Goal: Use online tool/utility: Utilize a website feature to perform a specific function

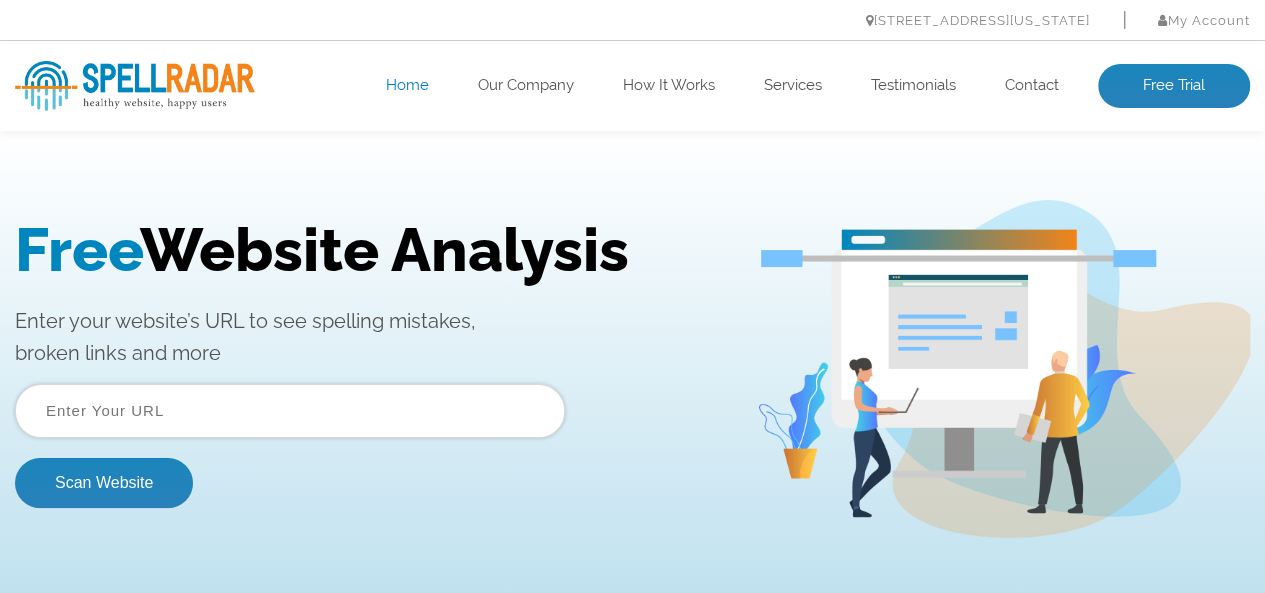
click at [214, 419] on input "text" at bounding box center [290, 411] width 550 height 54
click at [338, 171] on div "Free Website Analysis Enter your website’s URL to see spelling mistakes, broken…" at bounding box center [632, 369] width 1265 height 470
click at [332, 390] on input "text" at bounding box center [290, 411] width 550 height 54
click at [332, 354] on p "Enter your website’s URL to see spelling mistakes, broken links and more" at bounding box center [370, 337] width 711 height 64
click at [327, 409] on input "text" at bounding box center [290, 411] width 550 height 54
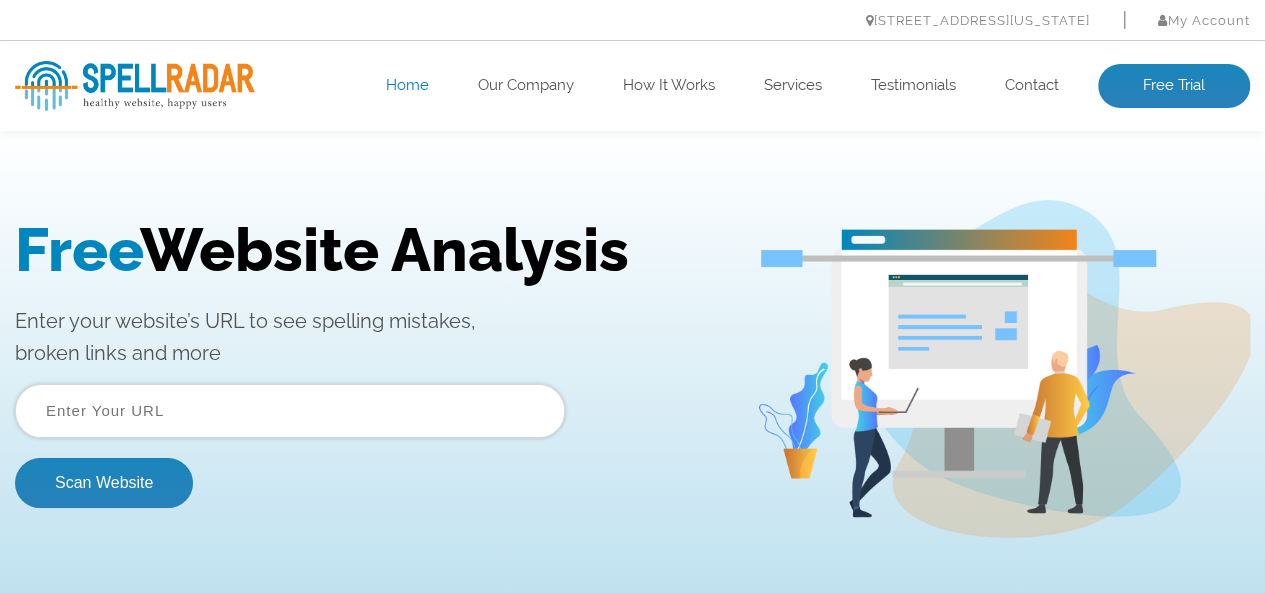
click at [305, 407] on input "text" at bounding box center [290, 411] width 550 height 54
click at [168, 424] on input "text" at bounding box center [290, 411] width 550 height 54
paste input "[URL][DOMAIN_NAME]"
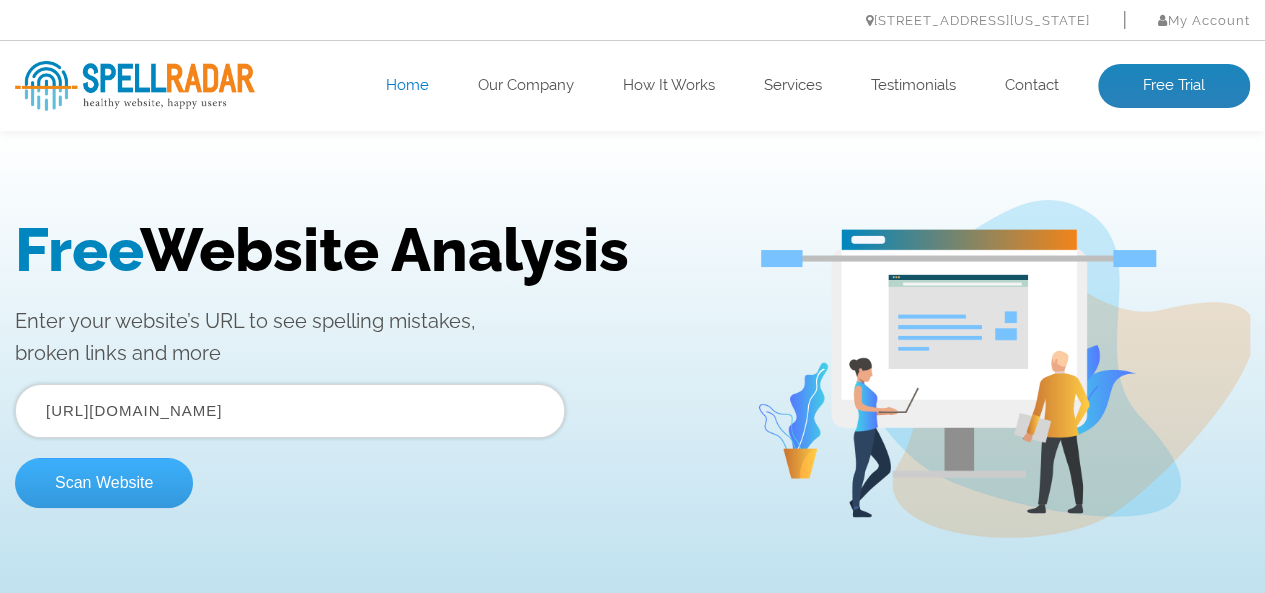
type input "[URL][DOMAIN_NAME]"
click at [108, 487] on button "Scan Website" at bounding box center [104, 483] width 178 height 50
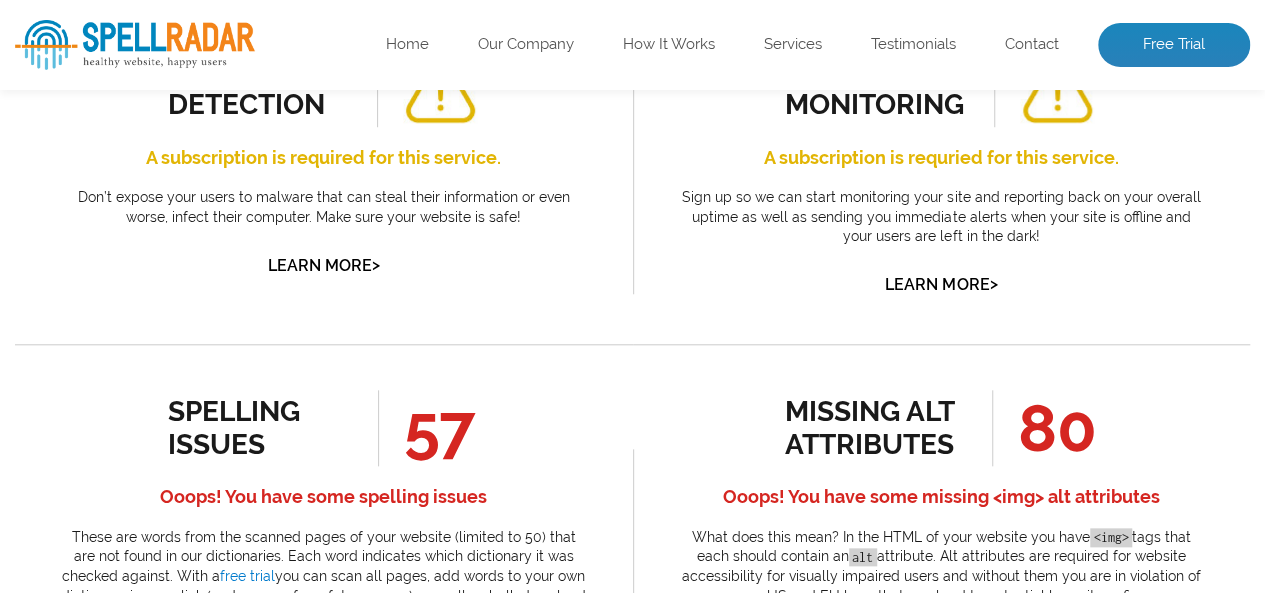
scroll to position [1100, 0]
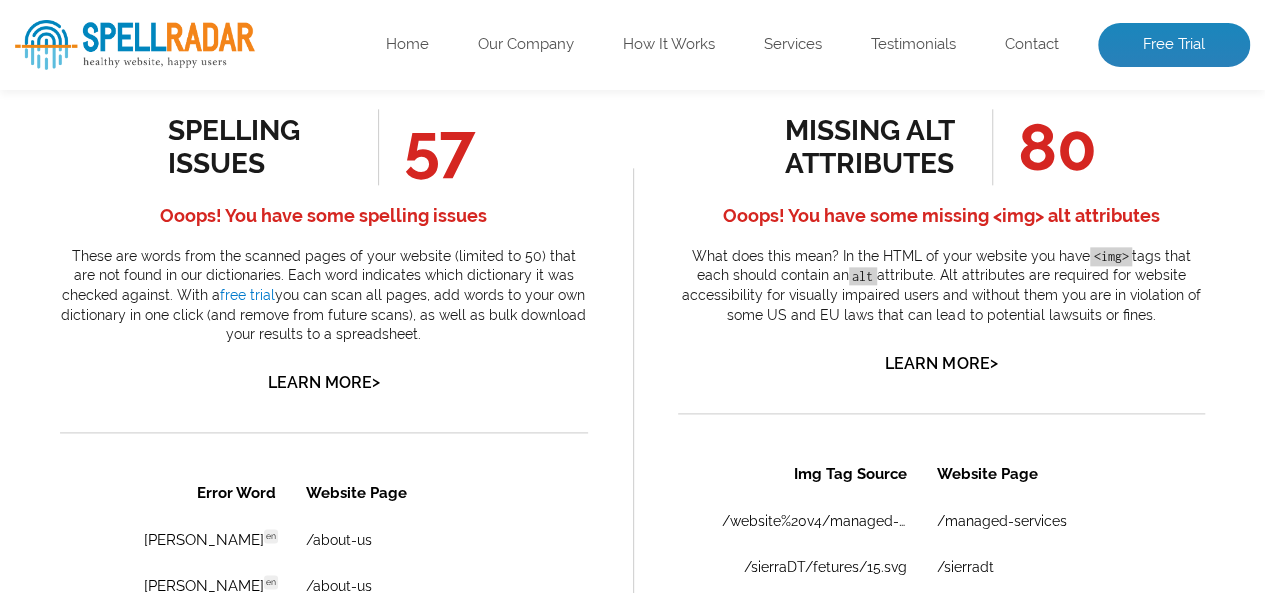
click at [945, 377] on div "missing alt attributes 80 Ooops! You have some missing <img> alt attributes Wha…" at bounding box center [942, 243] width 528 height 268
click at [945, 373] on link "Learn More >" at bounding box center [941, 363] width 112 height 19
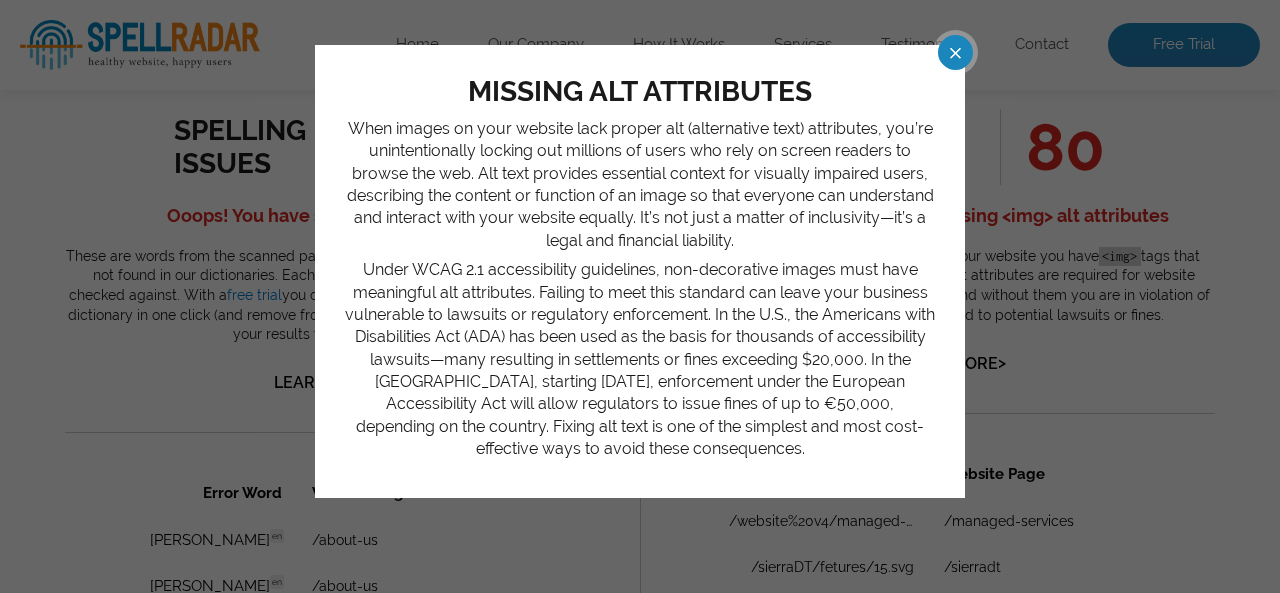
click at [955, 47] on span at bounding box center [937, 52] width 35 height 35
